Goal: Contribute content: Add original content to the website for others to see

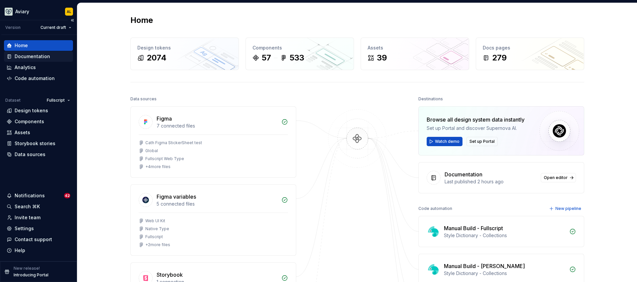
click at [55, 56] on div "Documentation" at bounding box center [39, 56] width 64 height 7
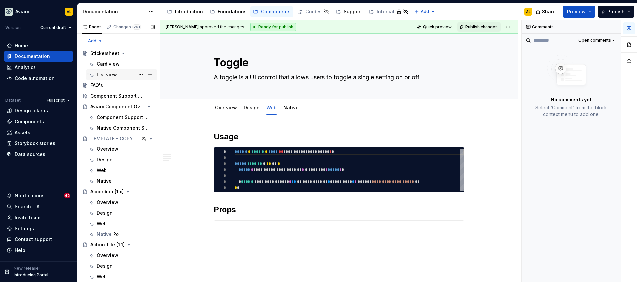
click at [119, 72] on div "List view" at bounding box center [126, 74] width 58 height 9
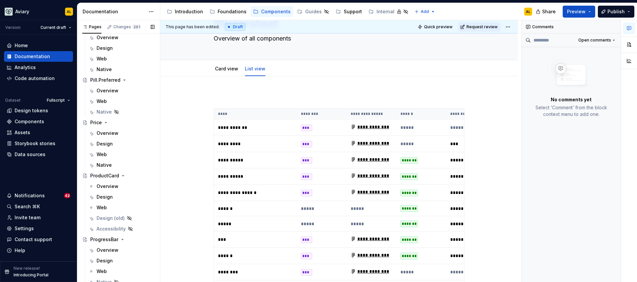
scroll to position [1752, 0]
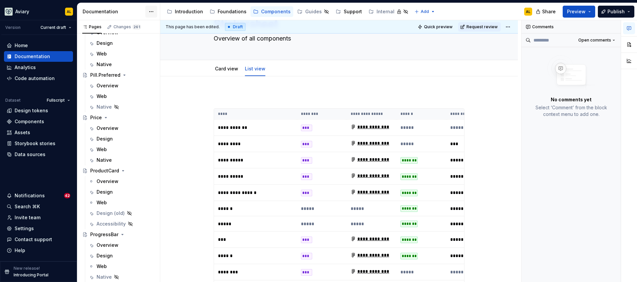
click at [150, 13] on html "Aviary AL Version Current draft Home Documentation Analytics Code automation Da…" at bounding box center [318, 141] width 637 height 282
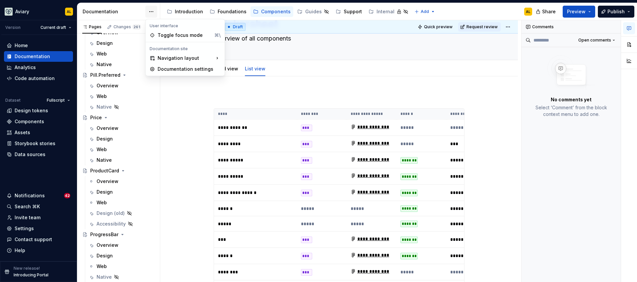
click at [150, 13] on html "Aviary AL Version Current draft Home Documentation Analytics Code automation Da…" at bounding box center [318, 141] width 637 height 282
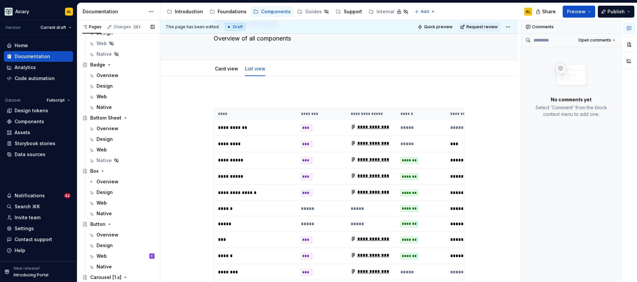
scroll to position [0, 0]
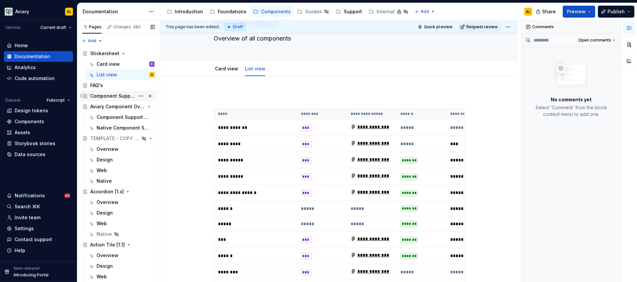
click at [119, 96] on div "Component Support Tables" at bounding box center [112, 96] width 44 height 7
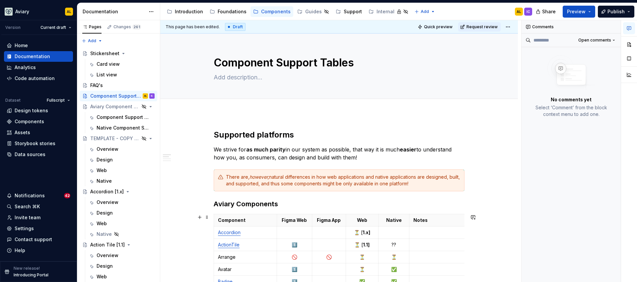
type textarea "*"
type textarea "W"
type textarea "*"
type textarea "Wa"
type textarea "*"
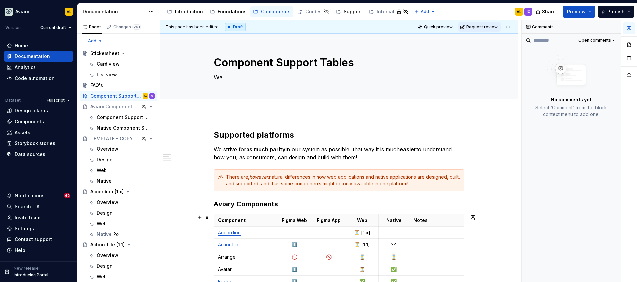
type textarea "Wan"
type textarea "*"
type textarea "Want"
type textarea "*"
type textarea "Want"
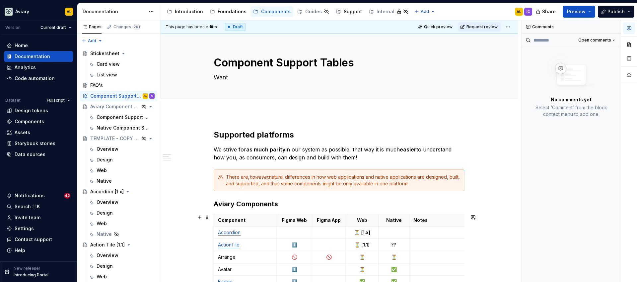
type textarea "*"
type textarea "Want a"
type textarea "*"
type textarea "Want a"
type textarea "*"
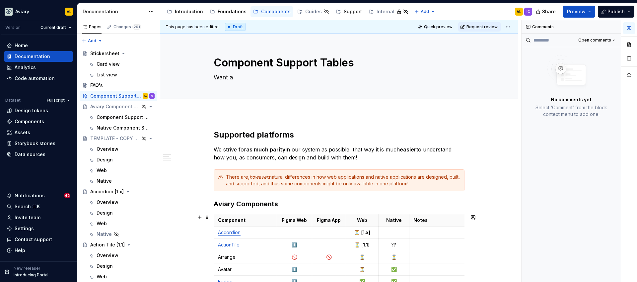
type textarea "Want a qu"
type textarea "*"
type textarea "Want a qui"
type textarea "*"
type textarea "Want a quick"
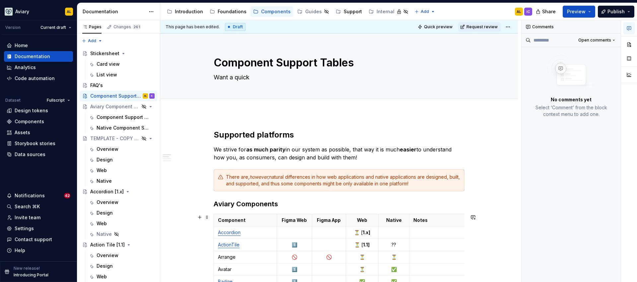
type textarea "*"
type textarea "Want a quick"
type textarea "*"
type textarea "Want a quick c"
type textarea "*"
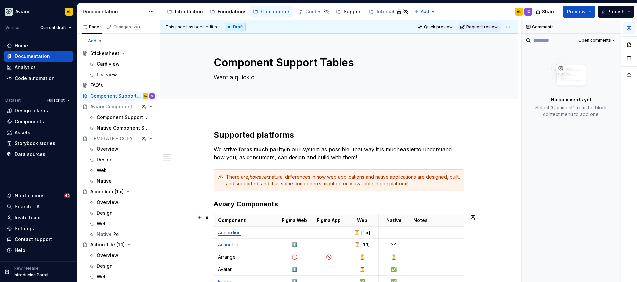
type textarea "Want a quick"
type textarea "*"
type textarea "Want a quick gl"
type textarea "*"
type textarea "Want a quick gla"
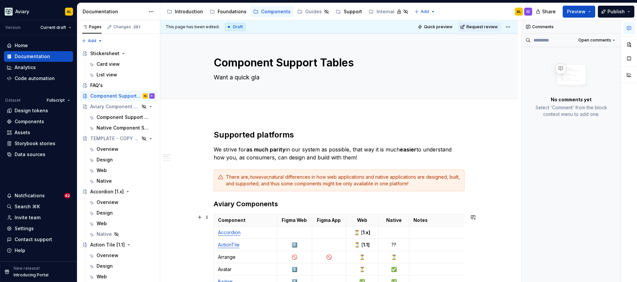
type textarea "*"
type textarea "Want a quick glan"
type textarea "*"
type textarea "Want a quick glance"
type textarea "*"
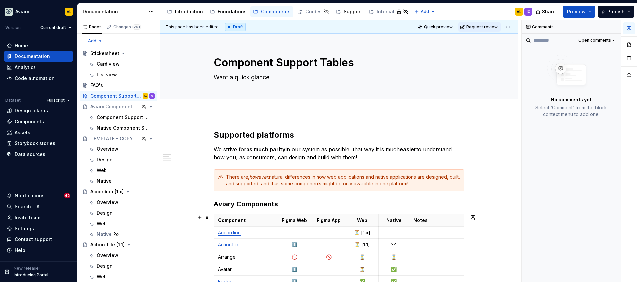
type textarea "Want a quick glance o"
type textarea "*"
type textarea "Want a quick glance on"
type textarea "*"
type textarea "Want a quick glance on"
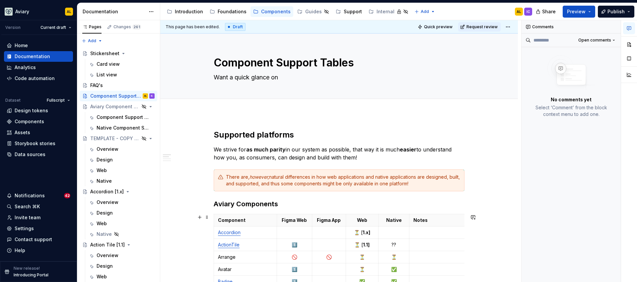
type textarea "*"
type textarea "Want a quick glance on wh"
type textarea "*"
type textarea "Want a quick glance on wha"
type textarea "*"
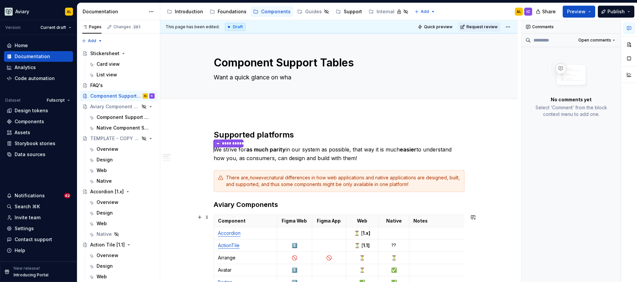
type textarea "Want a quick glance on what"
type textarea "*"
type textarea "Want a quick glance on what c"
type textarea "*"
type textarea "Want a quick glance on what co"
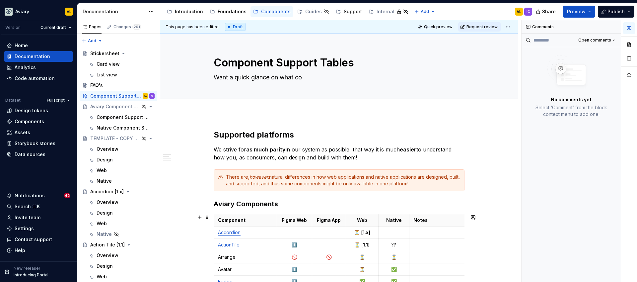
type textarea "*"
type textarea "Want a quick glance on what com"
type textarea "*"
type textarea "Want a quick glance on what comp"
type textarea "*"
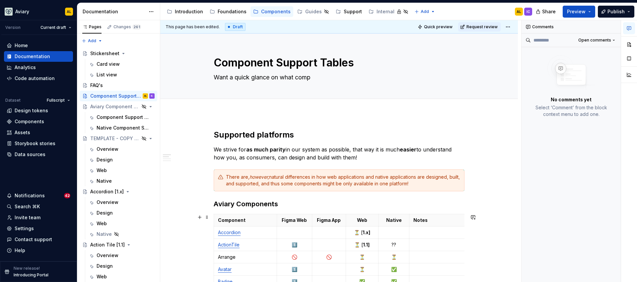
type textarea "Want a quick glance on what compo"
type textarea "*"
type textarea "Want a quick glance on what compon"
type textarea "*"
type textarea "Want a quick glance on what compone"
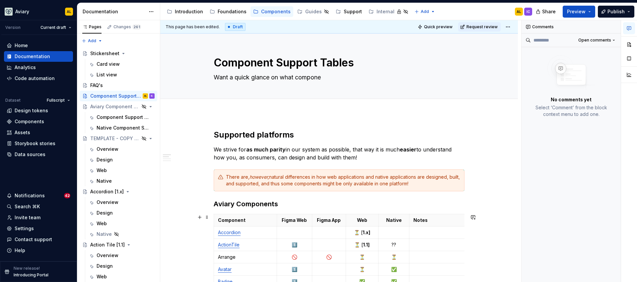
type textarea "*"
type textarea "Want a quick glance on what components"
type textarea "*"
type textarea "Want a quick glance on what components"
type textarea "*"
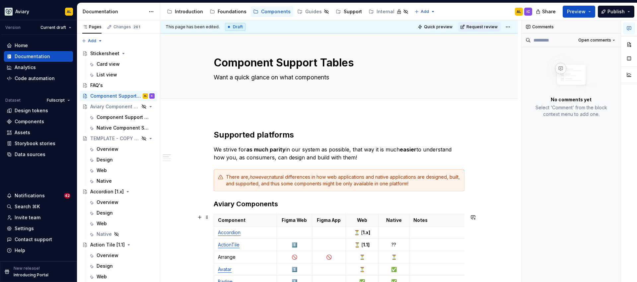
type textarea "Want a quick glance on what components a"
type textarea "*"
type textarea "Want a quick glance on what components are"
type textarea "*"
type textarea "Want a quick glance on what components are v"
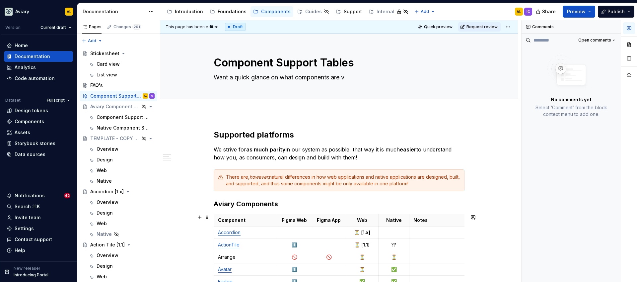
type textarea "*"
type textarea "Want a quick glance on what components are va"
type textarea "*"
type textarea "Want a quick glance on what components are v"
type textarea "*"
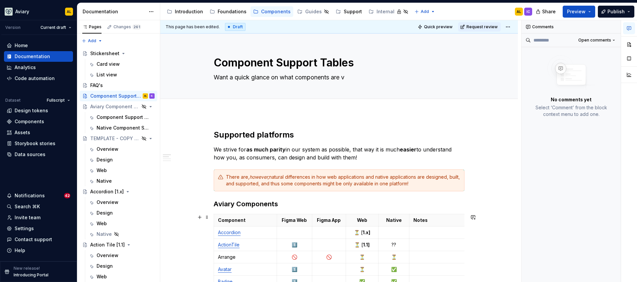
type textarea "Want a quick glance on what components are a"
type textarea "*"
type textarea "Want a quick glance on what components are av"
type textarea "*"
type textarea "Want a quick glance on what components are ava"
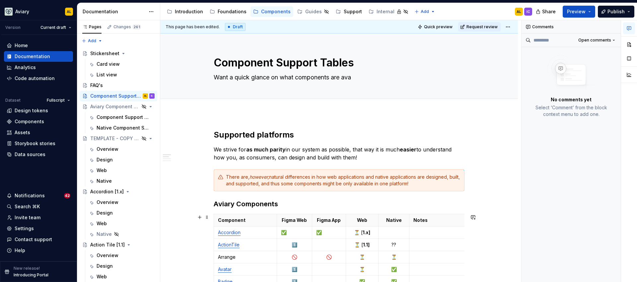
type textarea "*"
type textarea "Want a quick glance on what components are avail"
type textarea "*"
type textarea "Want a quick glance on what components are availa"
type textarea "*"
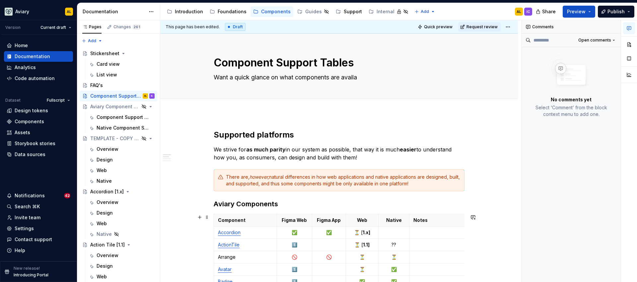
type textarea "Want a quick glance on what components are available"
type textarea "*"
type textarea "Want a quick glance on what components are available"
type textarea "*"
type textarea "Want a quick glance on what components are available in"
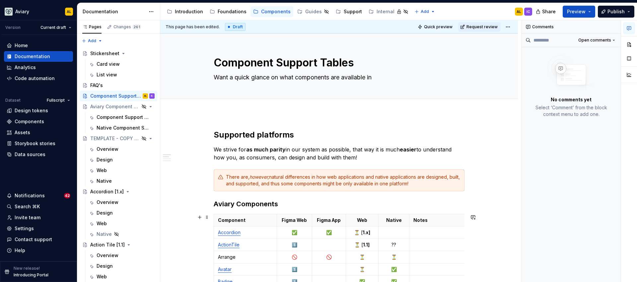
type textarea "*"
type textarea "Want a quick glance on what components are available in whi"
type textarea "*"
type textarea "Want a quick glance on what components are available in which"
type textarea "*"
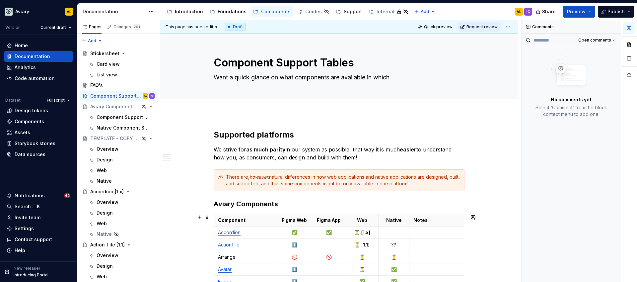
type textarea "Want a quick glance on what components are available in which"
type textarea "*"
type textarea "Want a quick glance on what components are available in which p"
type textarea "*"
type textarea "Want a quick glance on what components are available in which pla"
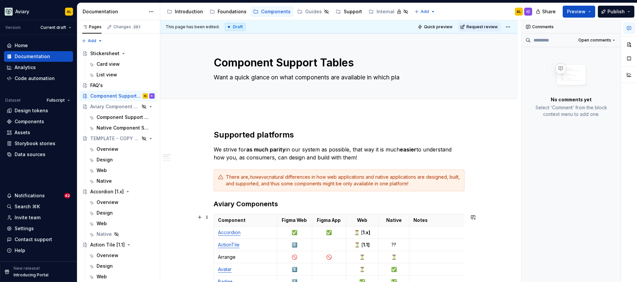
type textarea "*"
type textarea "Want a quick glance on what components are available in which plat"
type textarea "*"
type textarea "Want a quick glance on what components are available in which platf"
type textarea "*"
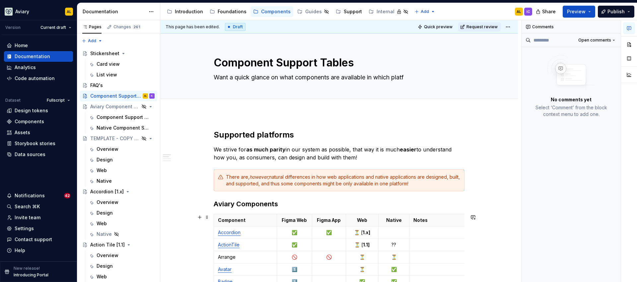
type textarea "Want a quick glance on what components are available in which platfor"
type textarea "*"
type textarea "Want a quick glance on what components are available in which platform"
type textarea "*"
type textarea "Want a quick glance on what components are available in which platform?"
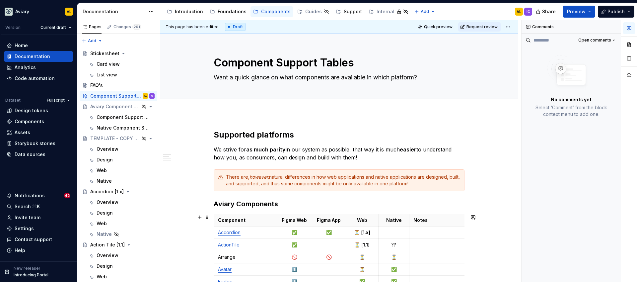
type textarea "*"
type textarea "Want a quick glance on what components are available in which platform?"
type textarea "*"
type textarea "Want a quick glance on what components are available in which platform? L"
type textarea "*"
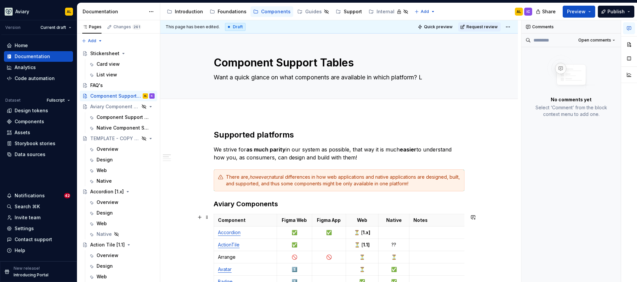
type textarea "Want a quick glance on what components are available in which platform?"
type textarea "*"
type textarea "Want a quick glance on what components are available in which platform? Ch"
type textarea "*"
type textarea "Want a quick glance on what components are available in which platform? Check"
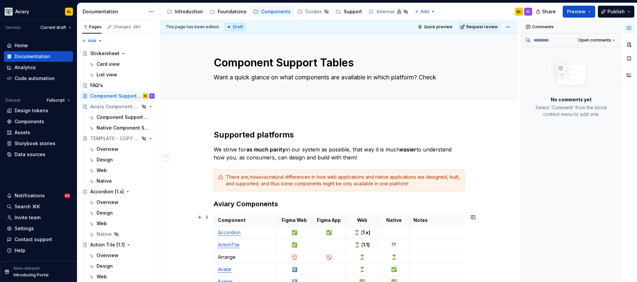
type textarea "*"
type textarea "Want a quick glance on what components are available in which platform? Check"
type textarea "*"
type textarea "Want a quick glance on what components are available in which platform? Check ou"
type textarea "*"
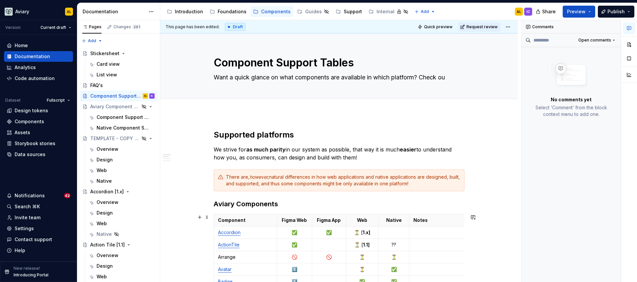
type textarea "Want a quick glance on what components are available in which platform? Check o…"
type textarea "*"
type textarea "Want a quick glance on what components are available in which platform? Check o…"
type textarea "*"
type textarea "Want a quick glance on what components are available in which platform? Check o…"
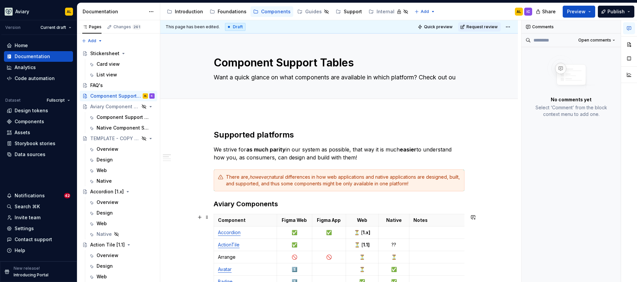
type textarea "*"
type textarea "Want a quick glance on what components are available in which platform? Check o…"
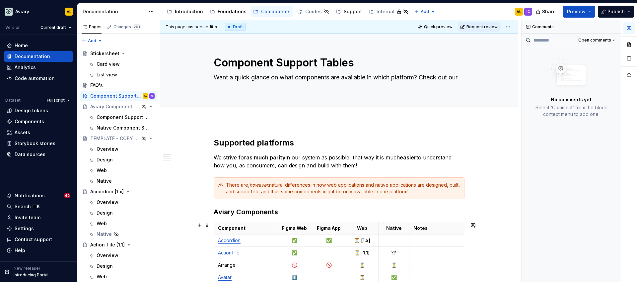
type textarea "*"
type textarea "Want a quick glance on what components are available in which platform? Check o…"
type textarea "*"
type textarea "Want a quick glance on what components are available in which platform? Check o…"
type textarea "*"
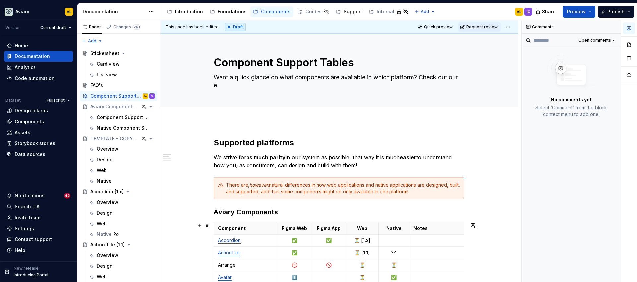
type textarea "Want a quick glance on what components are available in which platform? Check o…"
type textarea "*"
type textarea "Want a quick glance on what components are available in which platform? Check o…"
type textarea "*"
type textarea "Want a quick glance on what components are available in which platform? Check o…"
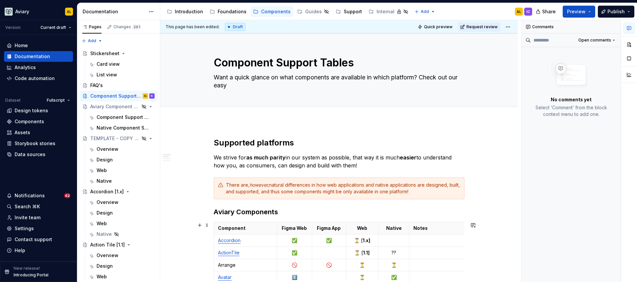
type textarea "*"
type textarea "Want a quick glance on what components are available in which platform? Check o…"
type textarea "*"
type textarea "Want a quick glance on what components are available in which platform? Check o…"
type textarea "*"
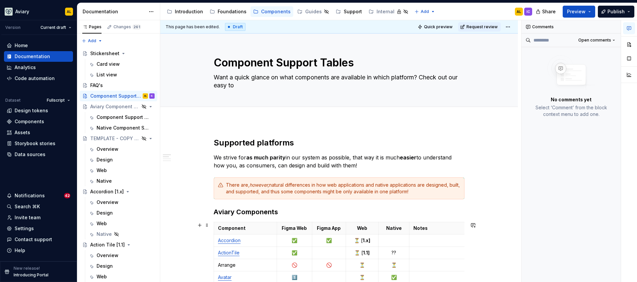
type textarea "Want a quick glance on what components are available in which platform? Check o…"
type textarea "*"
type textarea "Want a quick glance on what components are available in which platform? Check o…"
type textarea "*"
type textarea "Want a quick glance on what components are available in which platform? Check o…"
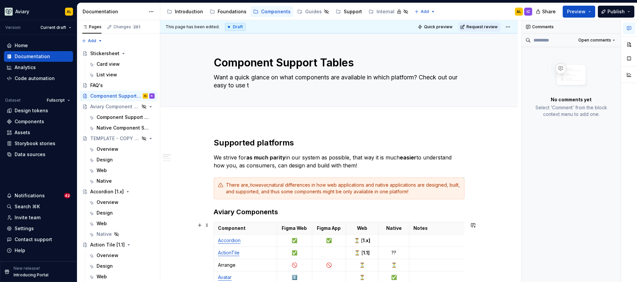
type textarea "*"
type textarea "Want a quick glance on what components are available in which platform? Check o…"
type textarea "*"
type textarea "Want a quick glance on what components are available in which platform? Check o…"
type textarea "*"
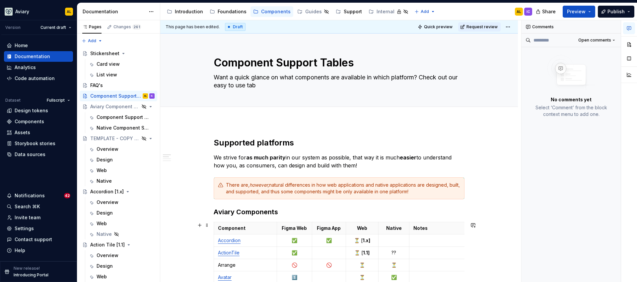
type textarea "Want a quick glance on what components are available in which platform? Check o…"
type textarea "*"
type textarea "Want a quick glance on what components are available in which platform? Check o…"
type textarea "*"
type textarea "Want a quick glance on what components are available in which platform? Check o…"
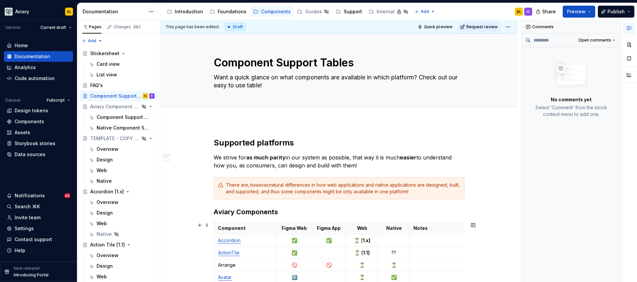
type textarea "*"
type textarea "Want a quick glance on what components are available in which platform? Check o…"
type textarea "*"
type textarea "Want a quick glance on what components are available in which platform? Check o…"
type textarea "*"
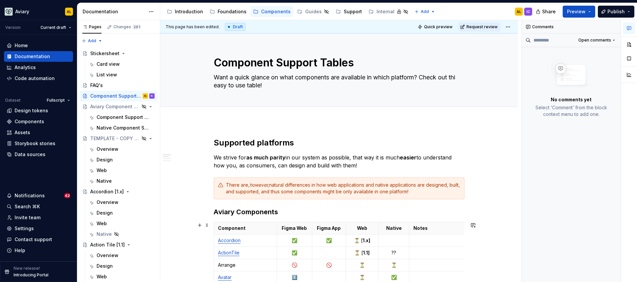
type textarea "Want a quick glance on what components are available in which platform? Check o…"
type textarea "*"
